Goal: Find specific page/section: Find specific page/section

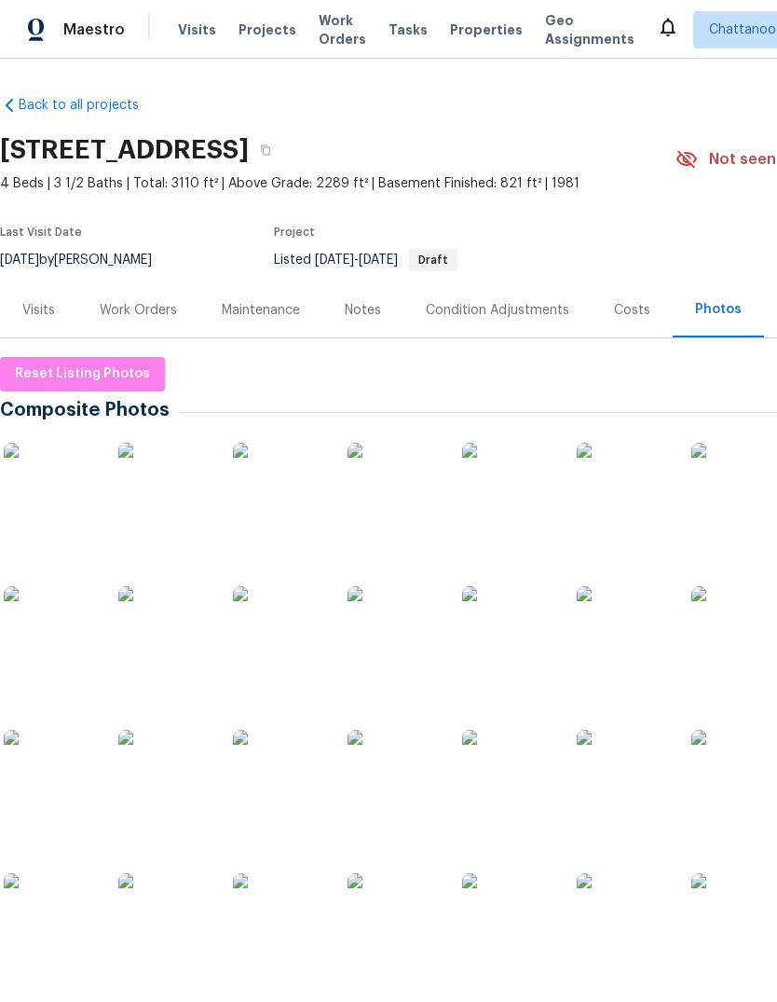
click at [484, 21] on span "Properties" at bounding box center [486, 30] width 73 height 19
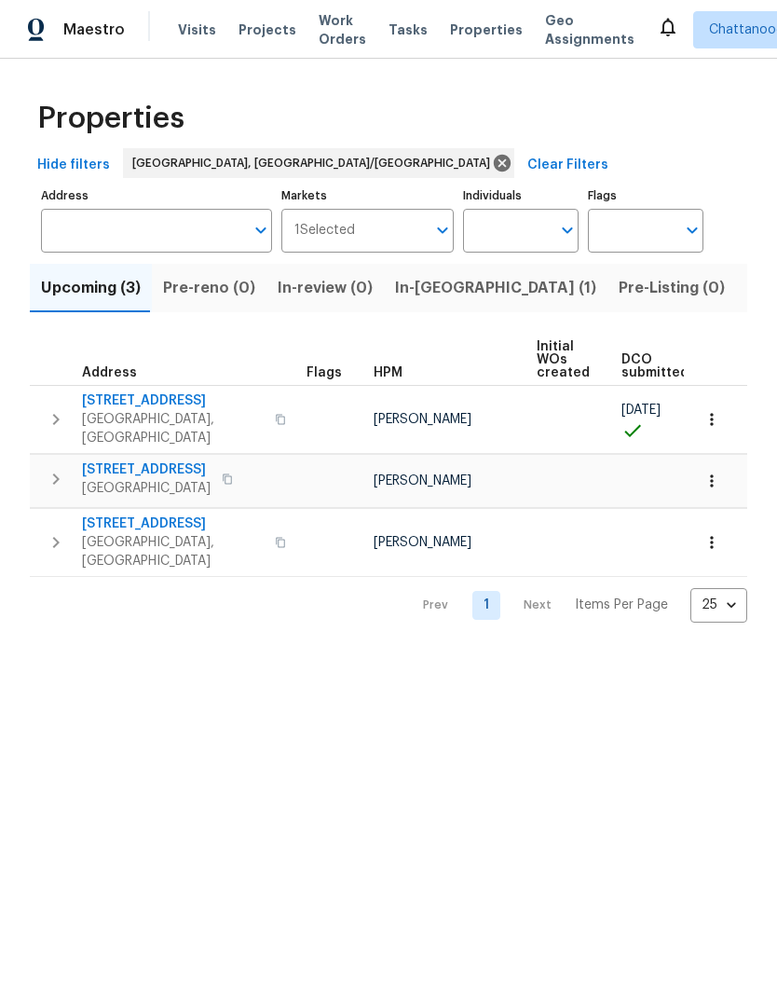
click at [179, 399] on span "[STREET_ADDRESS]" at bounding box center [173, 400] width 182 height 19
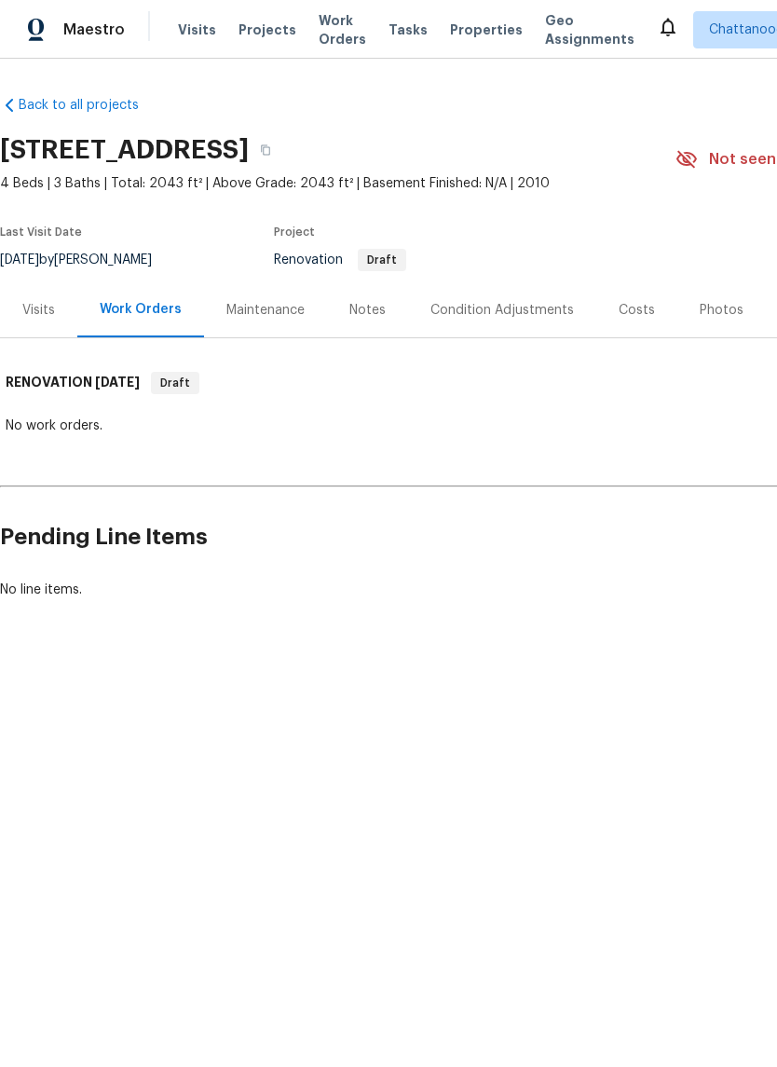
click at [643, 311] on div "Costs" at bounding box center [637, 310] width 36 height 19
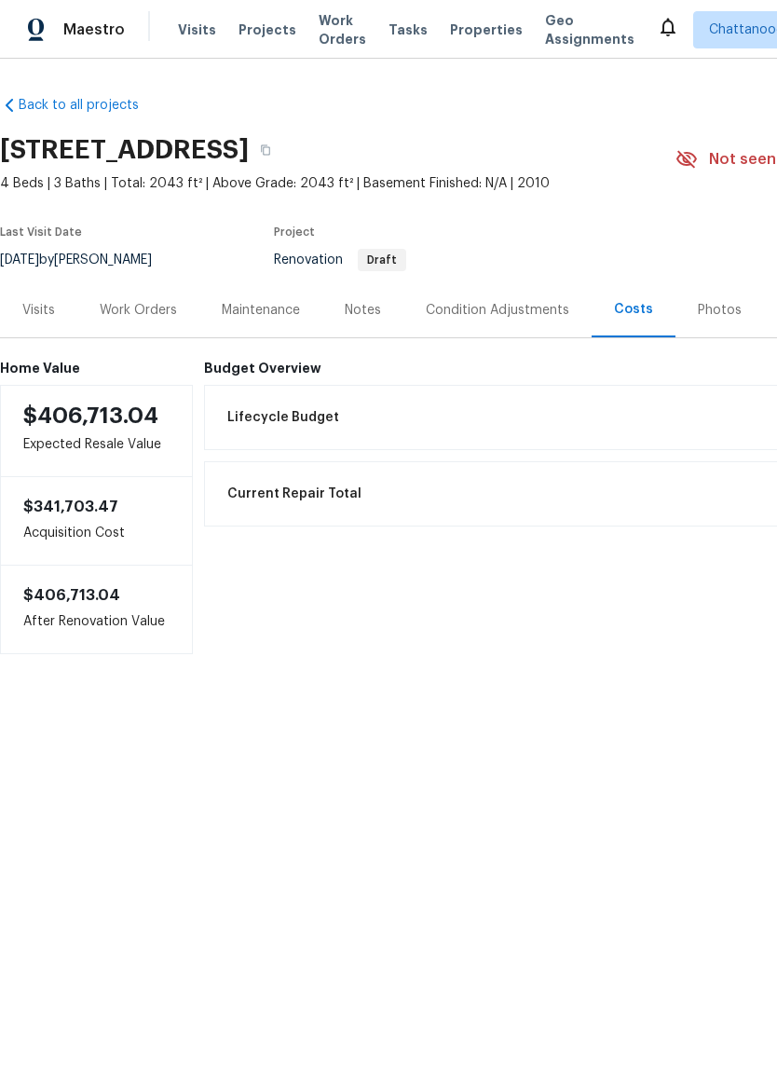
click at [367, 308] on div "Notes" at bounding box center [363, 310] width 36 height 19
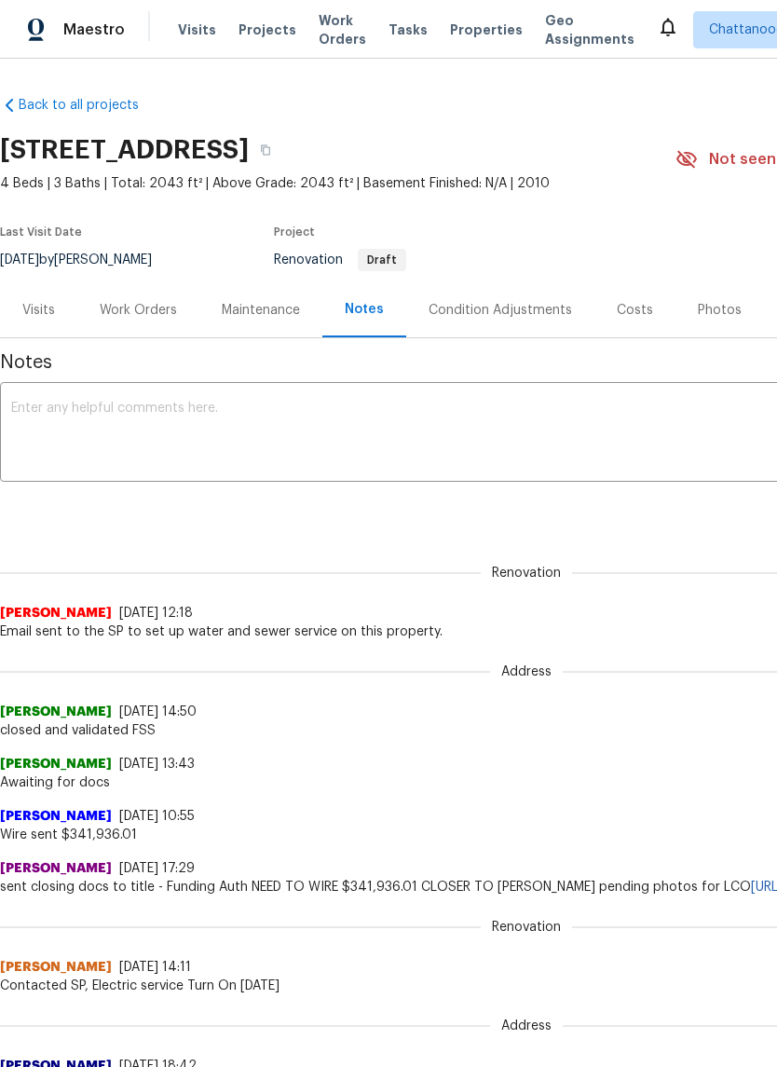
click at [525, 304] on div "Condition Adjustments" at bounding box center [501, 310] width 144 height 19
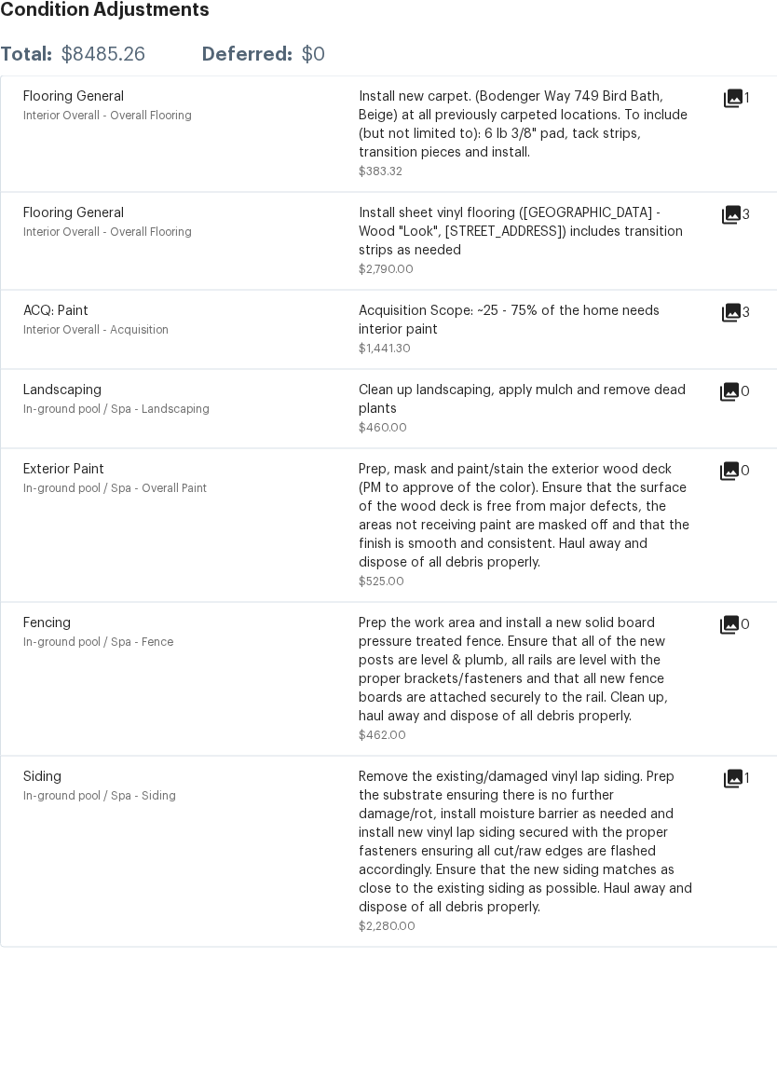
scroll to position [32, 0]
